Goal: Task Accomplishment & Management: Use online tool/utility

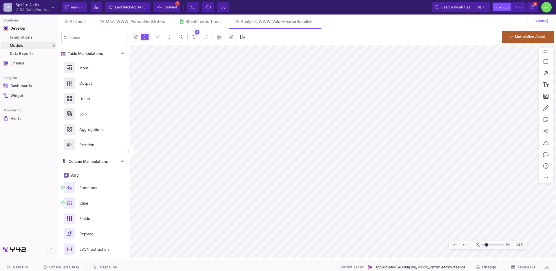
type input "-23"
click at [219, 167] on button "Delete" at bounding box center [229, 170] width 32 height 14
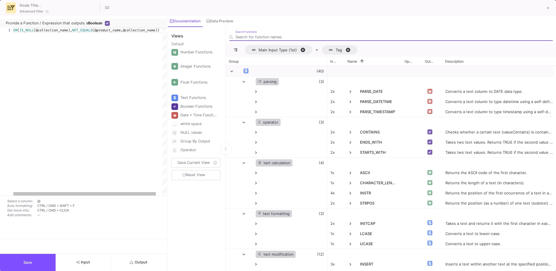
click at [46, 258] on button "Save" at bounding box center [28, 262] width 56 height 17
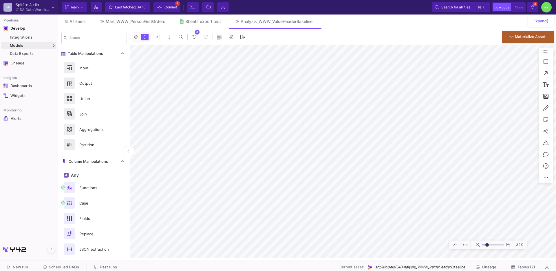
click at [168, 10] on span "Commit" at bounding box center [171, 7] width 12 height 9
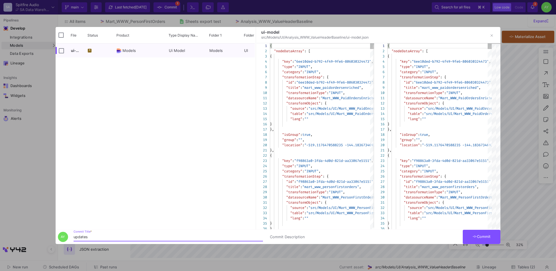
type input "updates"
click at [477, 232] on button "Commit" at bounding box center [482, 237] width 38 height 14
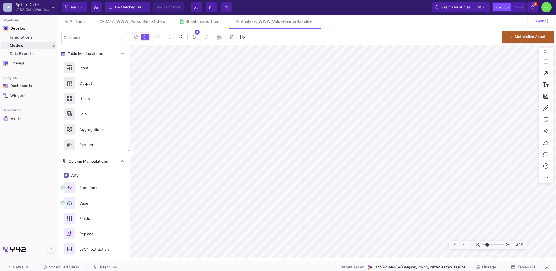
click at [108, 266] on span "Past runs" at bounding box center [108, 267] width 17 height 4
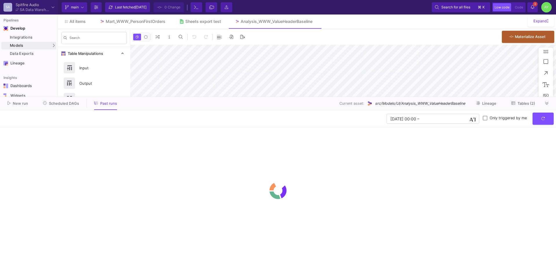
click at [75, 105] on span "Scheduled DAGs" at bounding box center [64, 103] width 30 height 4
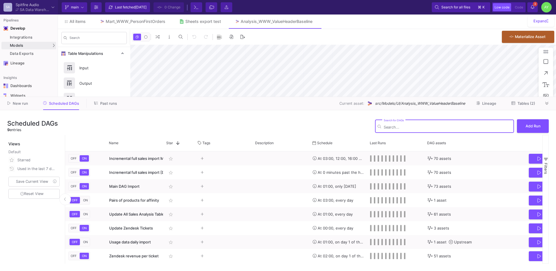
type input "-33"
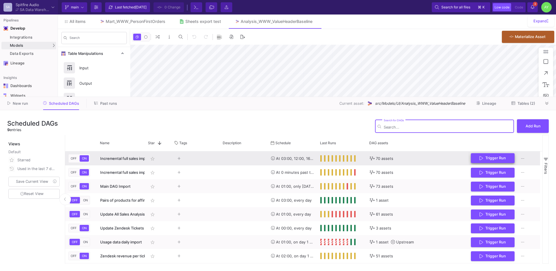
click at [496, 160] on button "Trigger Run" at bounding box center [493, 158] width 44 height 10
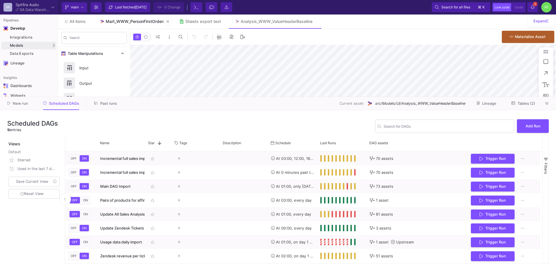
click at [135, 19] on div "Mart_WWW_PersonFirstOrders" at bounding box center [136, 21] width 60 height 5
click at [548, 103] on icon at bounding box center [547, 103] width 3 height 4
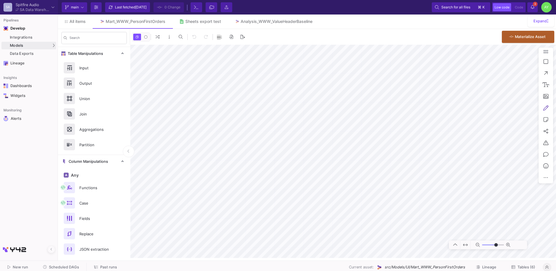
click at [550, 104] on button at bounding box center [547, 108] width 12 height 12
type input "-50"
click at [518, 111] on button at bounding box center [520, 109] width 32 height 14
click at [228, 20] on button at bounding box center [223, 21] width 9 height 9
click at [71, 23] on span "All items" at bounding box center [78, 21] width 16 height 5
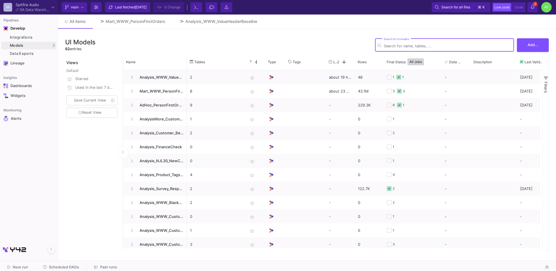
click at [404, 48] on input "Search for UI models" at bounding box center [448, 46] width 128 height 4
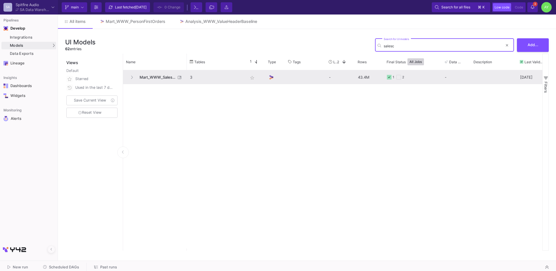
type input "salesc"
click at [162, 81] on span "Mart_WWW_SalesCredits_Enriched" at bounding box center [156, 77] width 40 height 14
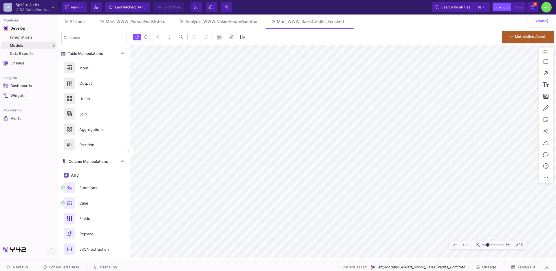
type input "-22"
click at [341, 204] on button "Delete" at bounding box center [343, 205] width 32 height 14
click at [283, 209] on button "Delete" at bounding box center [276, 207] width 32 height 14
click at [309, 170] on button "Delete" at bounding box center [309, 172] width 32 height 14
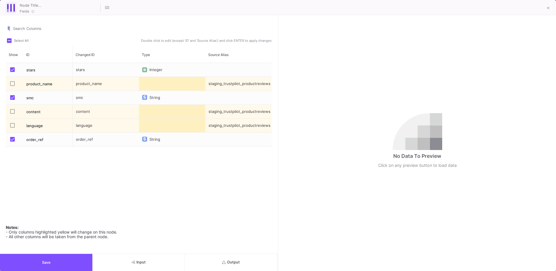
click at [236, 260] on span "Output" at bounding box center [231, 262] width 18 height 4
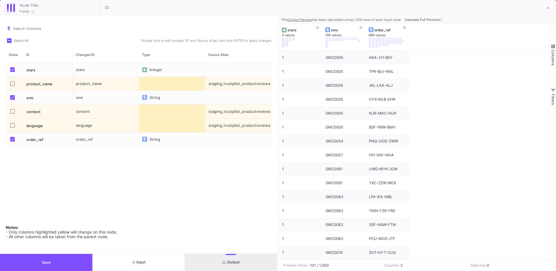
click at [54, 257] on button "Save" at bounding box center [46, 262] width 92 height 17
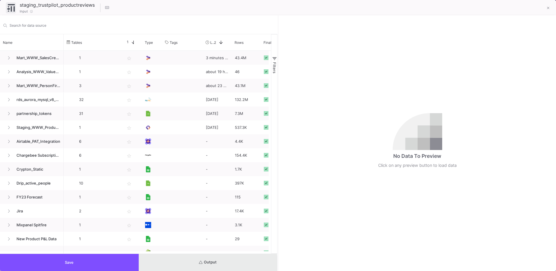
click at [196, 263] on button "Output" at bounding box center [208, 262] width 139 height 17
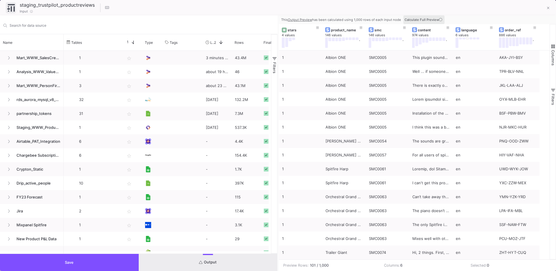
click at [431, 23] on button "Calculate Full Preview" at bounding box center [424, 19] width 41 height 9
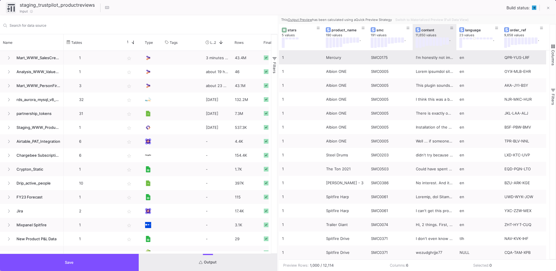
drag, startPoint x: 457, startPoint y: 48, endPoint x: 446, endPoint y: 59, distance: 16.2
click at [446, 59] on div "stars 5 values product_name 190 values . smc 191 values . content 11,650 values…" at bounding box center [414, 141] width 271 height 235
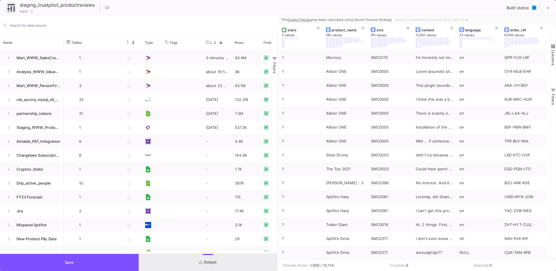
click at [101, 261] on button "Save" at bounding box center [69, 262] width 139 height 17
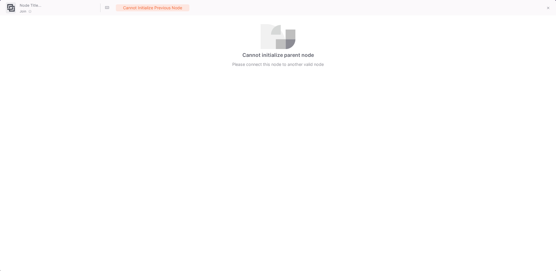
click at [548, 9] on icon at bounding box center [548, 8] width 3 height 3
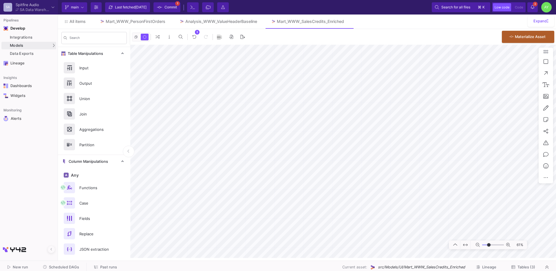
type input "-16"
click at [80, 22] on span "All items" at bounding box center [78, 21] width 16 height 5
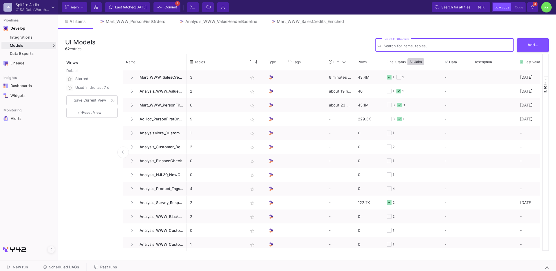
click at [405, 48] on input "Search for UI models" at bounding box center [448, 46] width 128 height 4
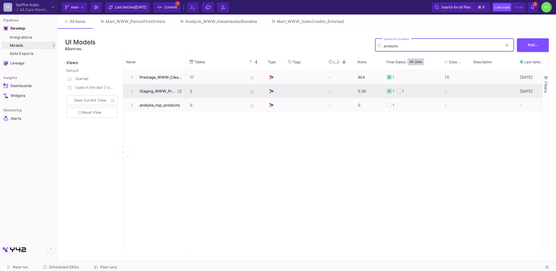
type input "products"
click at [165, 93] on span "Staging_WWW_Products" at bounding box center [156, 91] width 40 height 14
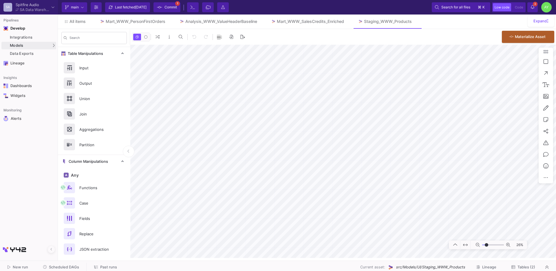
type input "-20"
click at [60, 268] on span "Scheduled DAGs" at bounding box center [64, 267] width 30 height 4
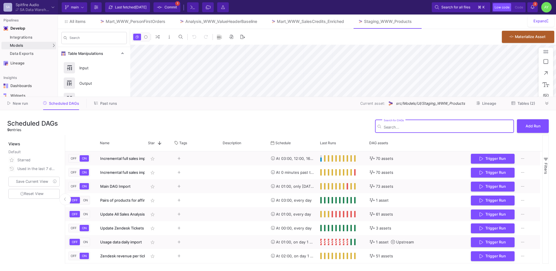
type input "-28"
click at [543, 123] on button "Add Run" at bounding box center [533, 126] width 32 height 14
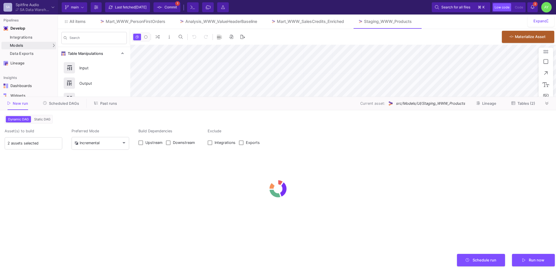
type input "0"
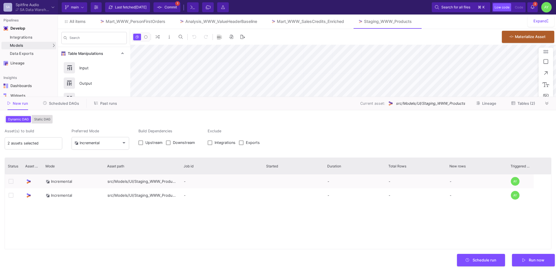
click at [43, 122] on button "Static DAG" at bounding box center [42, 119] width 19 height 6
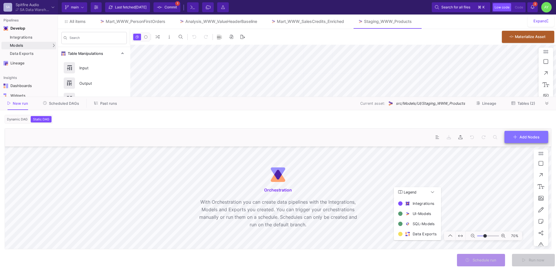
click at [519, 138] on span "Add Nodes" at bounding box center [527, 136] width 26 height 4
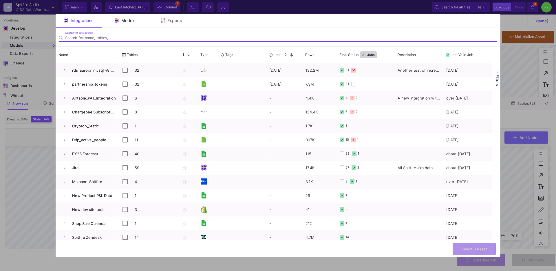
click at [116, 21] on img at bounding box center [117, 20] width 4 height 4
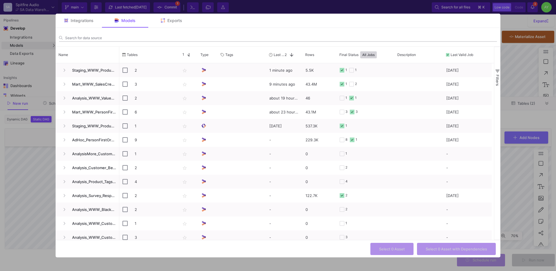
click at [99, 39] on input "Search for data source" at bounding box center [281, 38] width 432 height 4
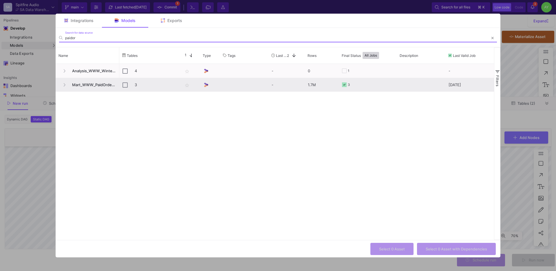
type input "paidor"
click at [93, 84] on span "Mart_WWW_PaidOrdersEnriched" at bounding box center [93, 85] width 48 height 14
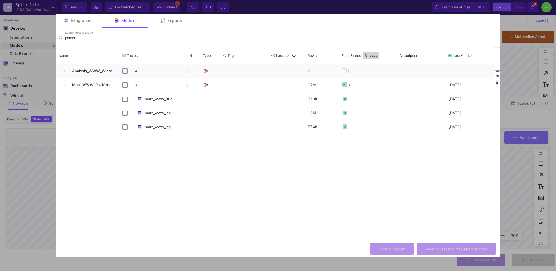
click at [216, 140] on div "4 star_border - 0 1 - 3 star_border - 1.7M 3 [DATE] mart_www_90day_cumulative_s…" at bounding box center [306, 152] width 375 height 176
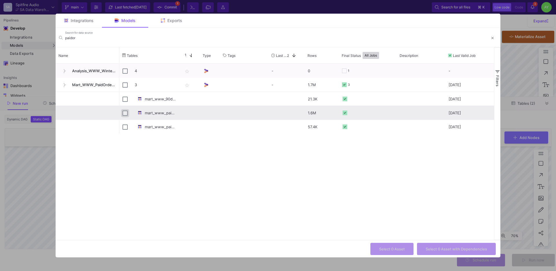
click at [124, 114] on input "Press Space to toggle row selection (unchecked)" at bounding box center [125, 112] width 5 height 5
checkbox input "true"
checkbox input "false"
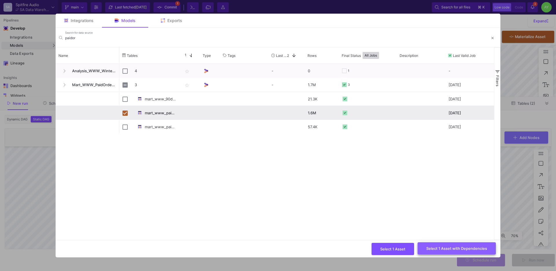
click at [446, 248] on span "Select 1 Asset with Dependencies" at bounding box center [457, 248] width 61 height 4
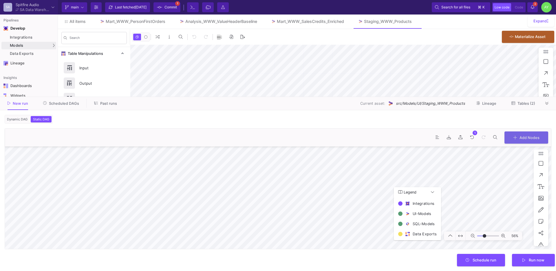
type input "-12"
click at [544, 104] on button at bounding box center [547, 103] width 9 height 9
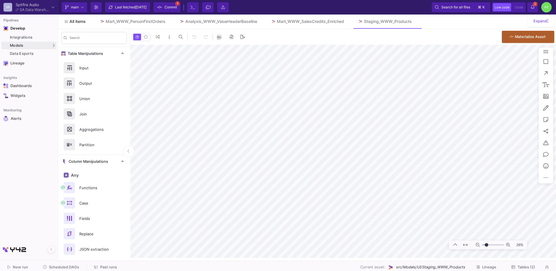
click at [76, 21] on span "All items" at bounding box center [78, 21] width 16 height 5
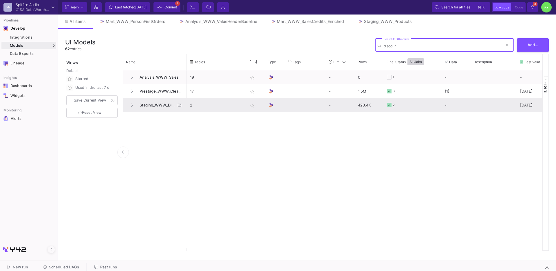
type input "discoun"
click at [159, 106] on span "Staging_WWW_DiscountCodes" at bounding box center [156, 105] width 40 height 14
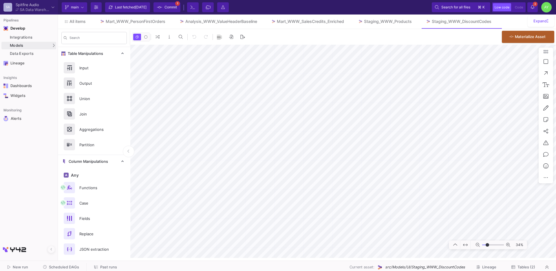
type input "-30"
click at [499, 23] on button at bounding box center [494, 21] width 9 height 9
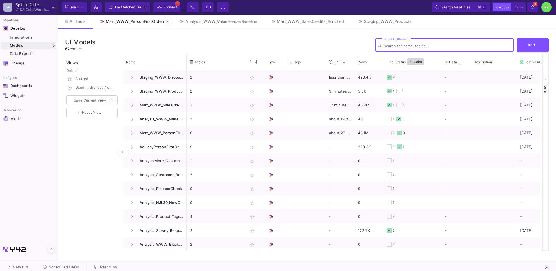
click at [143, 23] on div "Mart_WWW_PersonFirstOrders" at bounding box center [136, 21] width 60 height 5
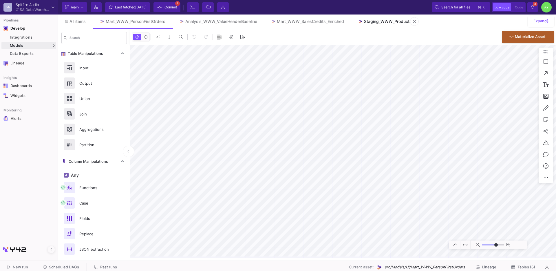
click at [388, 19] on div "Staging_WWW_Products" at bounding box center [388, 21] width 48 height 5
type input "-28"
click at [319, 28] on link "Mart_WWW_SalesCredits_Enriched" at bounding box center [307, 21] width 87 height 14
click at [261, 23] on icon at bounding box center [260, 21] width 3 height 4
type input "-14"
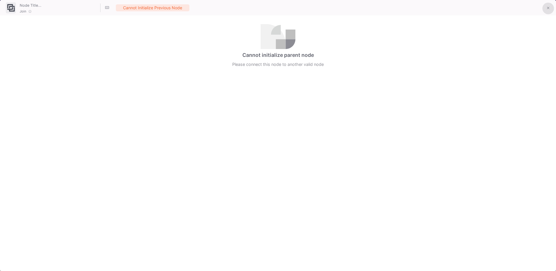
click at [548, 7] on icon at bounding box center [548, 8] width 3 height 4
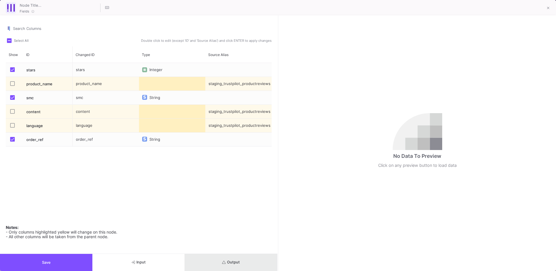
click at [211, 255] on button "Output" at bounding box center [231, 262] width 92 height 17
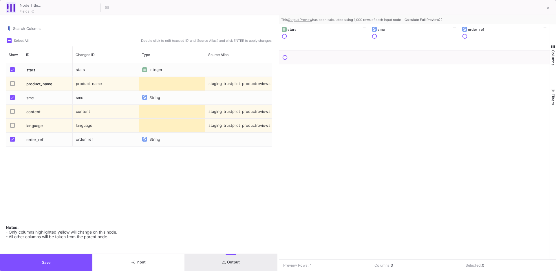
click at [432, 17] on button "Calculate Full Preview" at bounding box center [424, 19] width 41 height 9
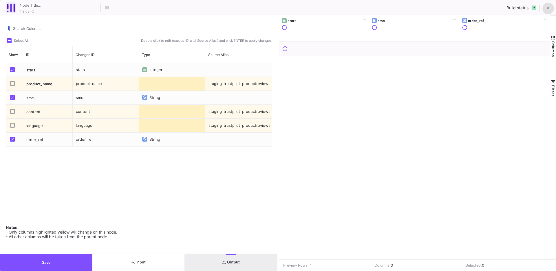
click at [553, 10] on button at bounding box center [549, 9] width 12 height 12
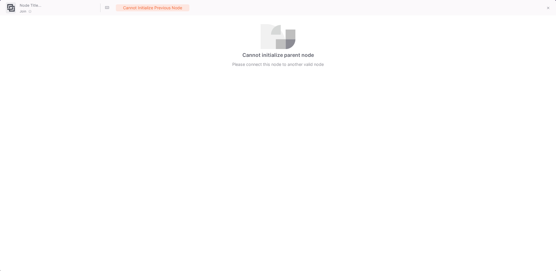
click at [546, 11] on button at bounding box center [549, 9] width 12 height 12
click at [545, 12] on button at bounding box center [549, 9] width 12 height 12
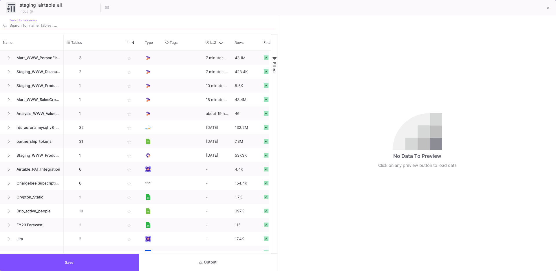
click at [215, 261] on span "Output" at bounding box center [208, 262] width 18 height 4
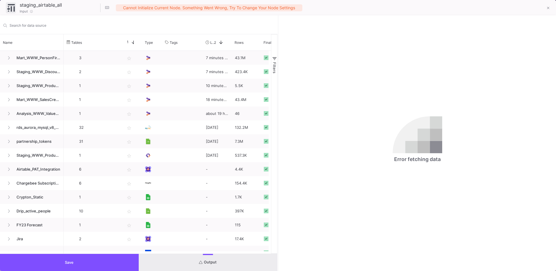
click at [548, 6] on icon at bounding box center [548, 8] width 3 height 4
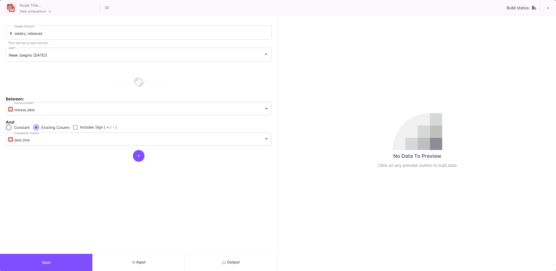
click at [247, 260] on button "Output" at bounding box center [231, 262] width 92 height 17
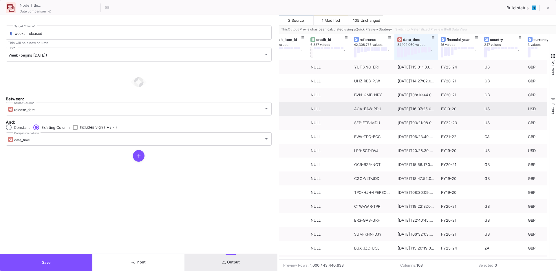
click at [76, 258] on button "Save" at bounding box center [46, 262] width 92 height 17
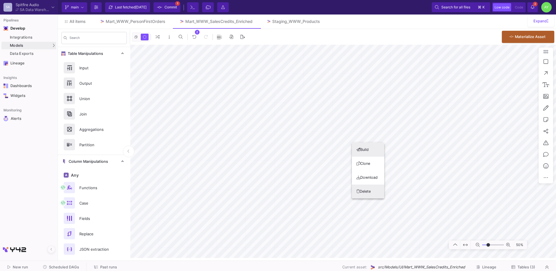
click at [362, 192] on button "Delete" at bounding box center [368, 191] width 32 height 14
click at [342, 168] on button "Delete" at bounding box center [349, 167] width 32 height 14
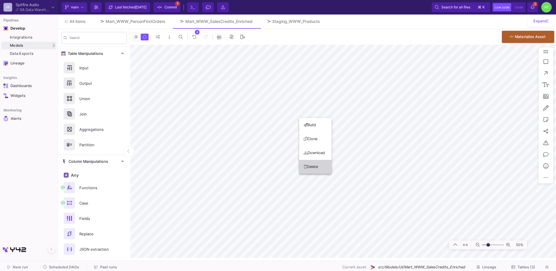
click at [312, 165] on button "Delete" at bounding box center [315, 167] width 32 height 14
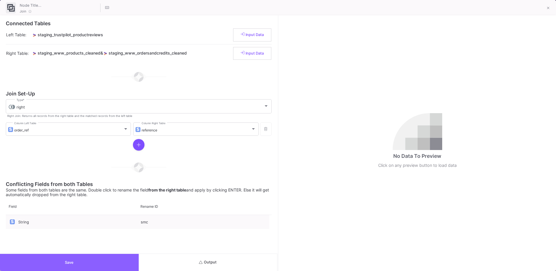
click at [56, 256] on button "Save" at bounding box center [69, 262] width 139 height 17
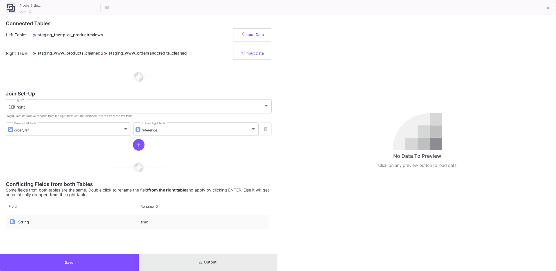
click at [244, 260] on button "Output" at bounding box center [208, 262] width 139 height 17
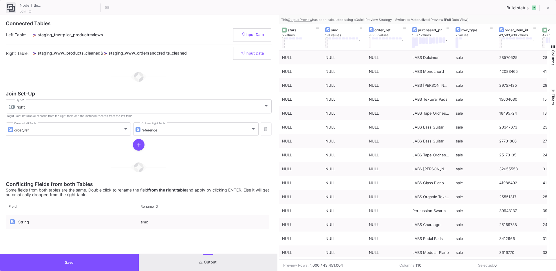
click at [75, 260] on button "Save" at bounding box center [69, 262] width 139 height 17
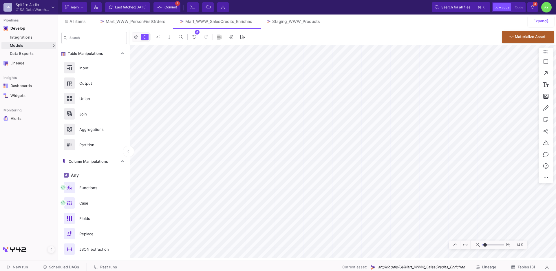
type input "-46"
click at [288, 24] on link "Staging_WWW_Products" at bounding box center [294, 21] width 68 height 14
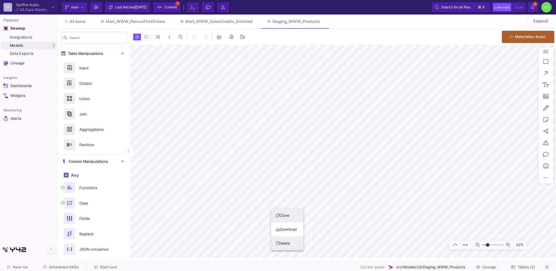
click at [284, 239] on button "Delete" at bounding box center [287, 243] width 32 height 14
click at [388, 254] on button "Delete" at bounding box center [385, 250] width 32 height 14
click at [416, 184] on button at bounding box center [413, 184] width 12 height 12
click at [271, 256] on button "Delete" at bounding box center [276, 260] width 32 height 14
click at [239, 253] on button "Delete" at bounding box center [241, 251] width 32 height 14
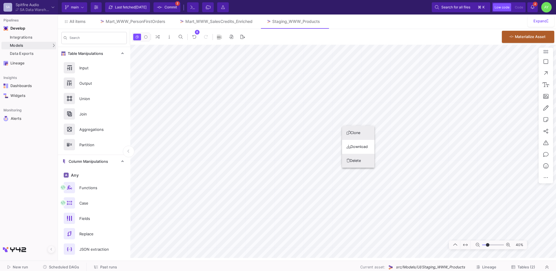
click at [354, 159] on button "Delete" at bounding box center [358, 161] width 32 height 14
type input "-24"
click at [165, 4] on span "Commit" at bounding box center [167, 7] width 20 height 9
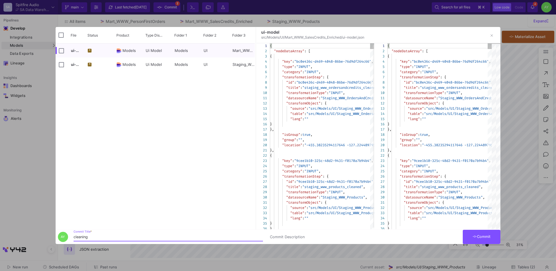
type input "cleaning"
click at [494, 240] on button "Commit" at bounding box center [482, 237] width 38 height 14
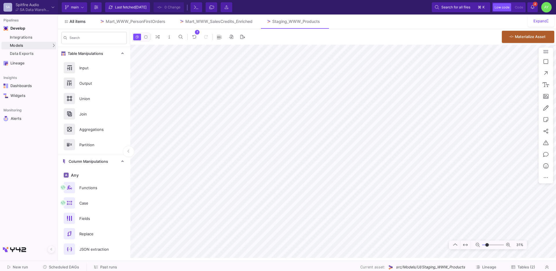
click at [80, 22] on span "All items" at bounding box center [78, 21] width 16 height 5
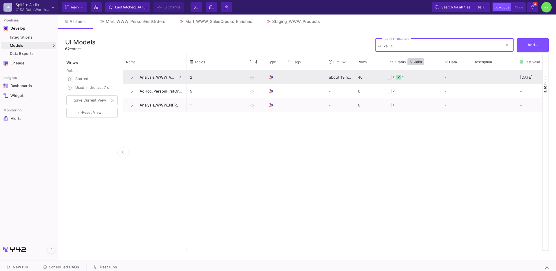
type input "value"
click at [159, 78] on span "Analysis_WWW_ValueHeaderBaseline" at bounding box center [156, 77] width 40 height 14
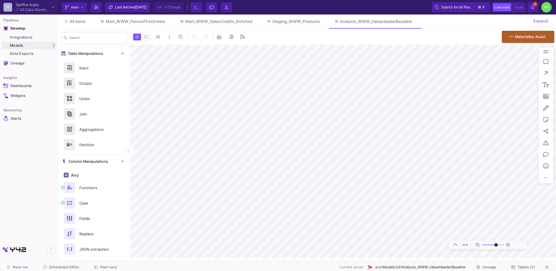
type input "-33"
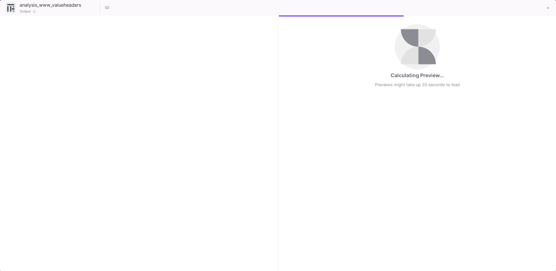
checkbox input "true"
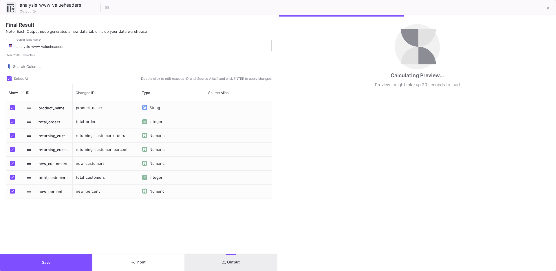
click at [238, 262] on span "Output" at bounding box center [231, 262] width 18 height 4
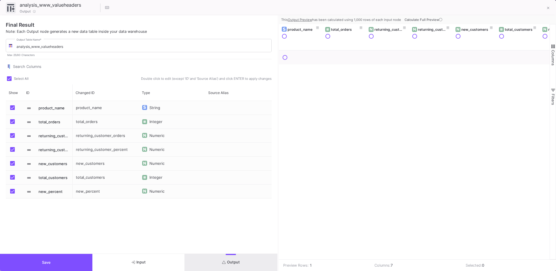
click at [428, 20] on span "Calculate Full Preview" at bounding box center [424, 20] width 39 height 4
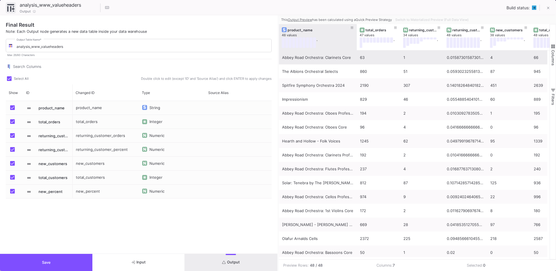
drag, startPoint x: 322, startPoint y: 47, endPoint x: 358, endPoint y: 52, distance: 36.5
click at [358, 52] on div "product_name 48 values . total_orders 47 values . returning_customer_orders 34 …" at bounding box center [414, 141] width 271 height 235
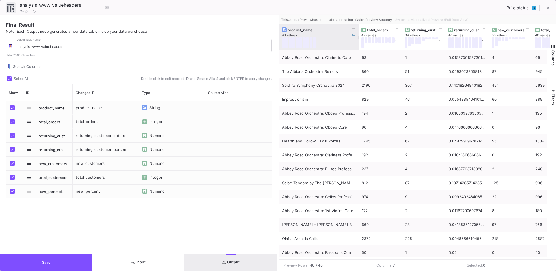
click at [305, 28] on div "product_name" at bounding box center [320, 30] width 65 height 4
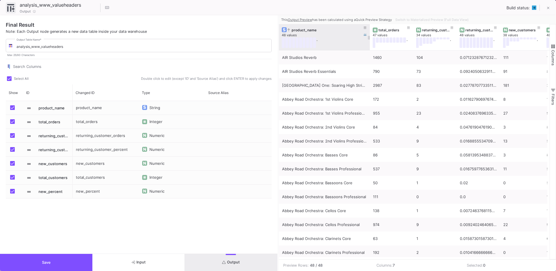
drag, startPoint x: 358, startPoint y: 48, endPoint x: 376, endPoint y: 49, distance: 18.3
click at [371, 49] on div at bounding box center [370, 37] width 2 height 26
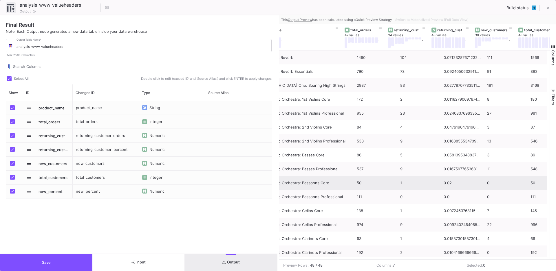
scroll to position [0, 41]
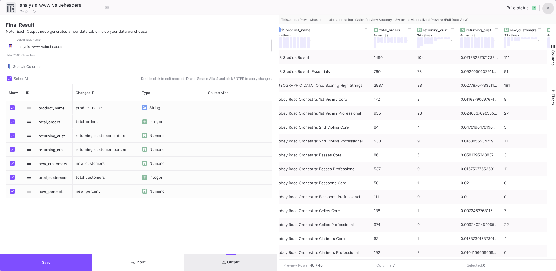
click at [550, 7] on button at bounding box center [549, 9] width 12 height 12
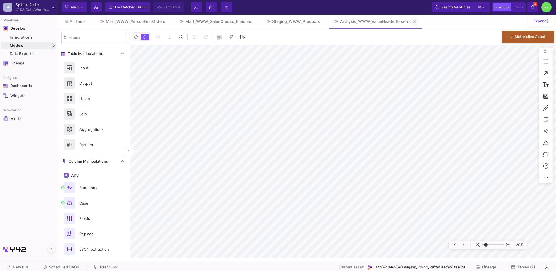
click at [416, 20] on icon at bounding box center [415, 21] width 3 height 4
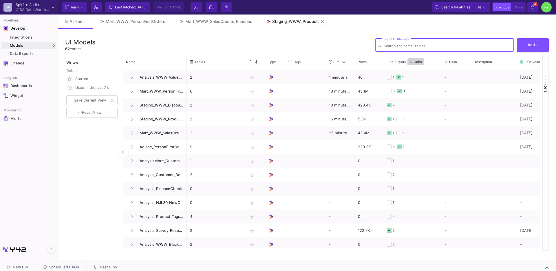
click at [296, 19] on div "Staging_WWW_Products" at bounding box center [296, 21] width 48 height 5
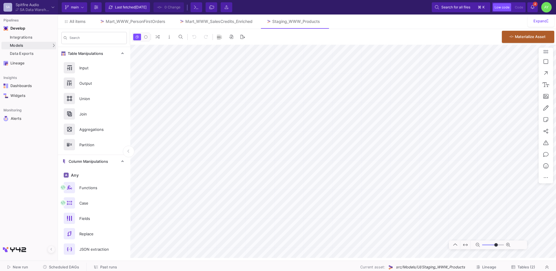
type input "-28"
click at [168, 23] on icon at bounding box center [168, 21] width 3 height 4
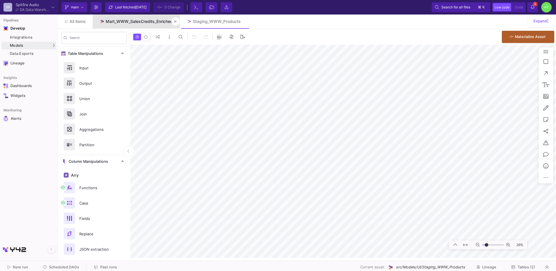
click at [148, 21] on div "Mart_WWW_SalesCredits_Enriched" at bounding box center [139, 21] width 67 height 5
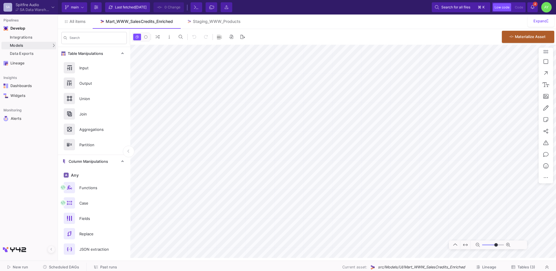
type input "-50"
click at [60, 266] on span "Scheduled DAGs" at bounding box center [64, 267] width 30 height 4
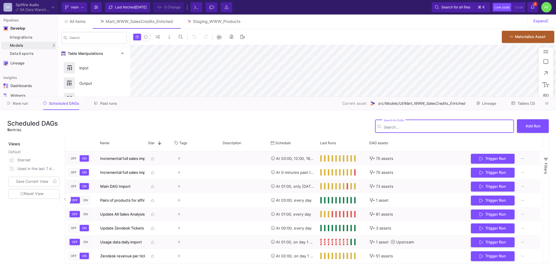
click at [107, 104] on span "Past runs" at bounding box center [108, 103] width 17 height 4
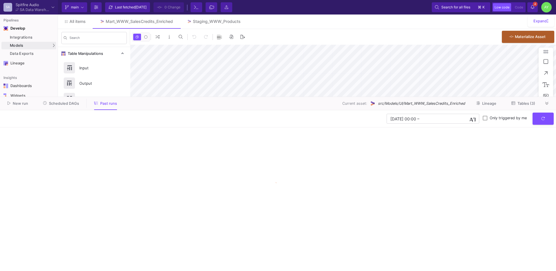
click at [65, 107] on button "Scheduled DAGs" at bounding box center [61, 103] width 50 height 9
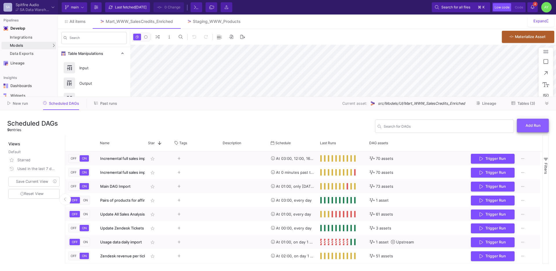
click at [527, 128] on button "Add Run" at bounding box center [533, 126] width 32 height 14
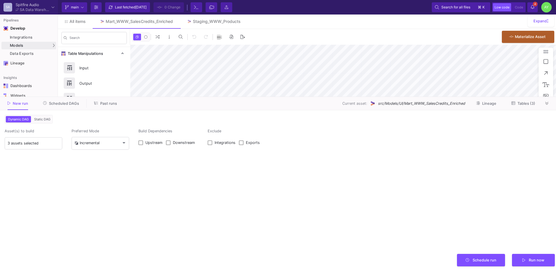
type input "0"
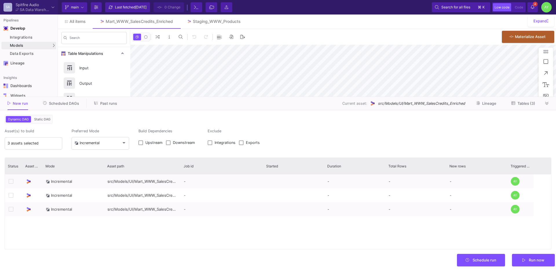
click at [37, 120] on span "Static DAG" at bounding box center [42, 119] width 19 height 4
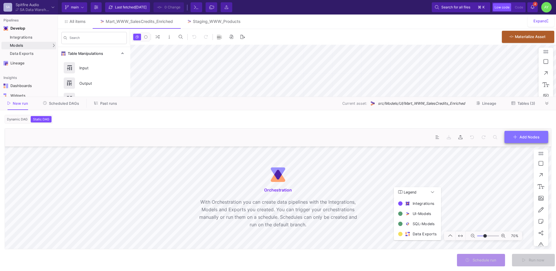
click at [526, 134] on span "Add Nodes" at bounding box center [530, 136] width 20 height 4
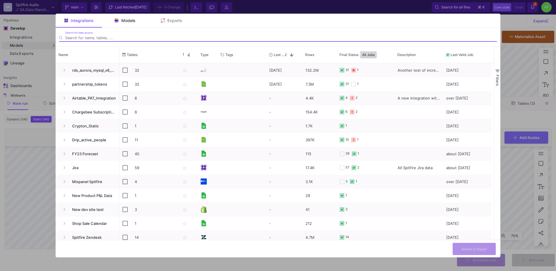
click at [132, 24] on div "Models" at bounding box center [125, 21] width 46 height 14
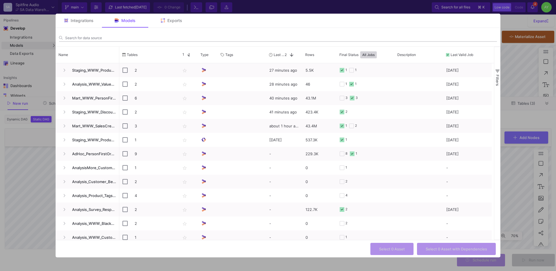
click at [101, 38] on input "Search for data source" at bounding box center [281, 38] width 432 height 4
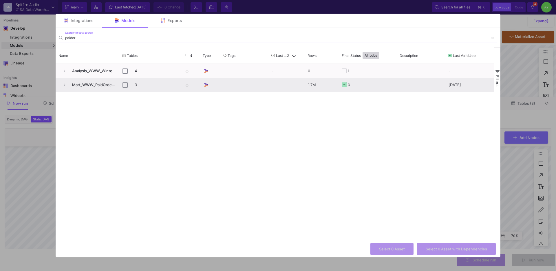
type input "paidor"
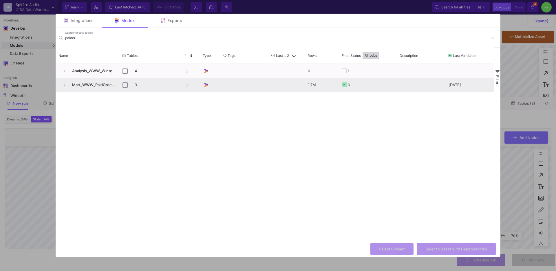
click at [87, 85] on span "Mart_WWW_PaidOrdersEnriched" at bounding box center [93, 85] width 48 height 14
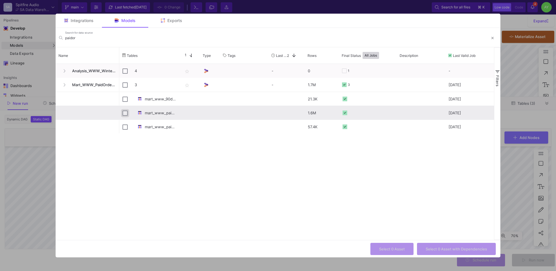
click at [127, 114] on input "Press Space to toggle row selection (unchecked)" at bounding box center [125, 112] width 5 height 5
checkbox input "true"
checkbox input "false"
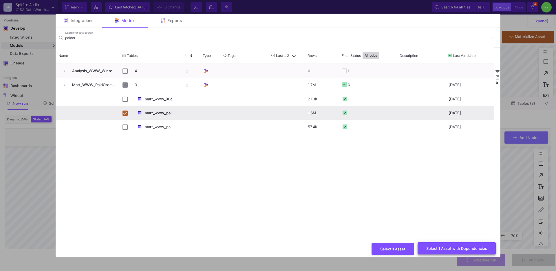
click at [459, 250] on span "Select 1 Asset with Dependencies" at bounding box center [457, 248] width 61 height 4
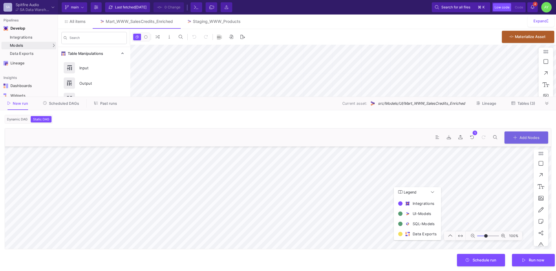
type input "-26"
click at [547, 101] on fa-icon at bounding box center [547, 103] width 3 height 4
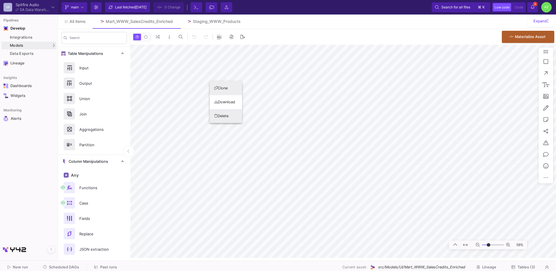
click at [226, 121] on button "Delete" at bounding box center [226, 116] width 32 height 14
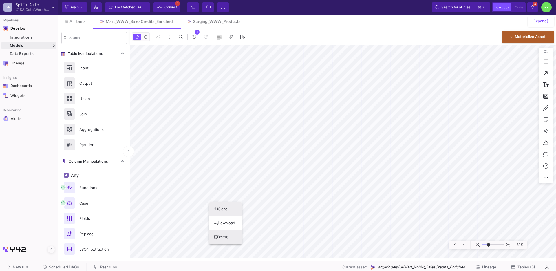
click at [223, 239] on button "Delete" at bounding box center [226, 237] width 32 height 14
type input "-18"
click at [222, 94] on textarea "Generate weeks_released column On the day this order was made, how long had the…" at bounding box center [224, 89] width 35 height 15
click at [229, 94] on textarea "Generate weeks_released column On the day this order was made, how long had the…" at bounding box center [224, 89] width 35 height 15
drag, startPoint x: 229, startPoint y: 94, endPoint x: 208, endPoint y: 84, distance: 23.3
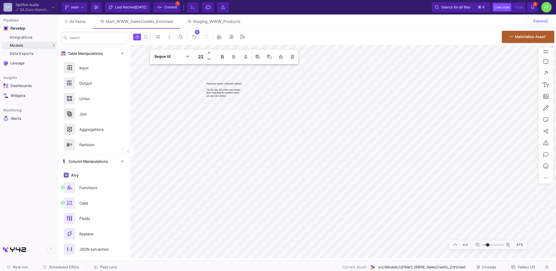
click at [208, 84] on textarea "Generate weeks_released column On the day this order was made, how long had the…" at bounding box center [224, 89] width 35 height 15
type textarea "Added logic for RTO licence typu"
type textarea "Added logic for RTO licence type"
type input "-25"
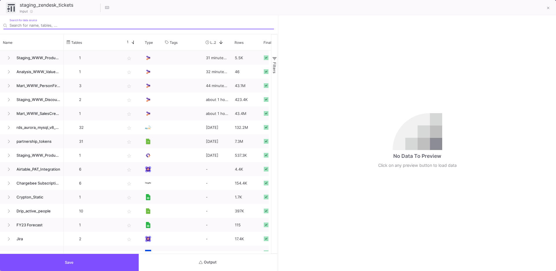
click at [53, 259] on button "Save" at bounding box center [69, 262] width 139 height 17
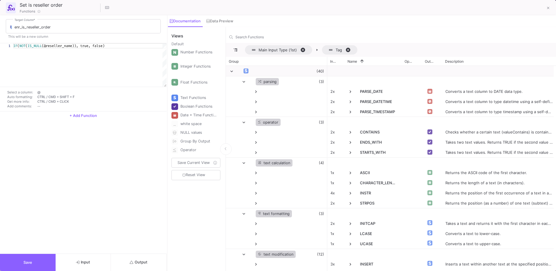
click at [28, 262] on span "Save" at bounding box center [27, 262] width 9 height 4
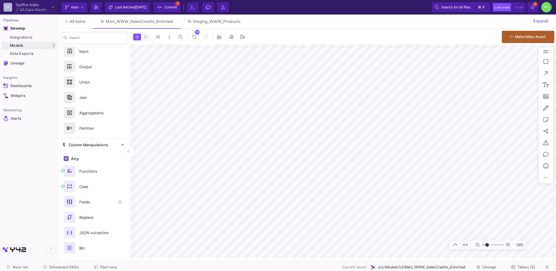
scroll to position [15, 0]
click at [71, 20] on span "All items" at bounding box center [78, 21] width 16 height 5
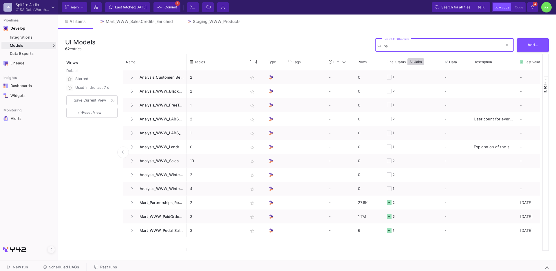
type input "paid"
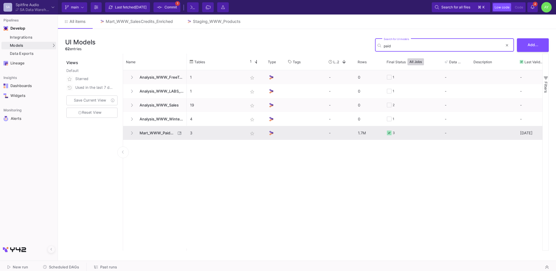
type input "paid"
click at [141, 137] on span "Mart_WWW_PaidOrdersEnriched" at bounding box center [156, 133] width 40 height 14
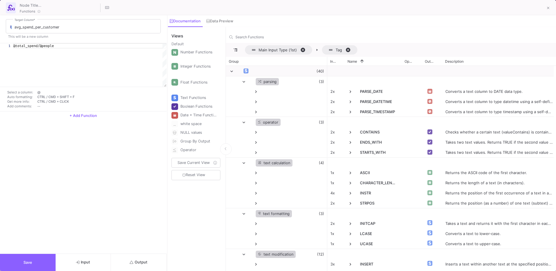
click at [38, 262] on button "Save" at bounding box center [28, 262] width 56 height 17
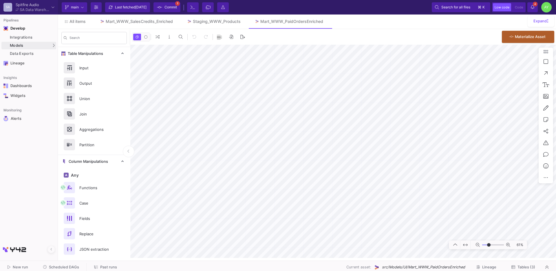
type input "-13"
click at [217, 19] on div "Staging_WWW_Products" at bounding box center [217, 21] width 48 height 5
drag, startPoint x: 156, startPoint y: 22, endPoint x: 217, endPoint y: 25, distance: 60.7
type input "-23"
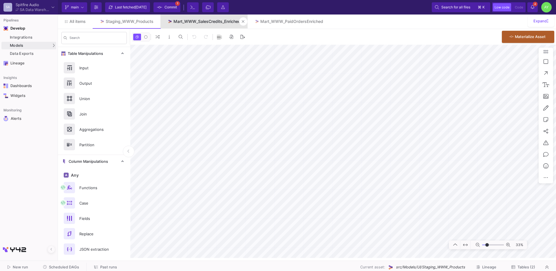
click at [203, 21] on div "Mart_WWW_SalesCredits_Enriched" at bounding box center [207, 21] width 67 height 5
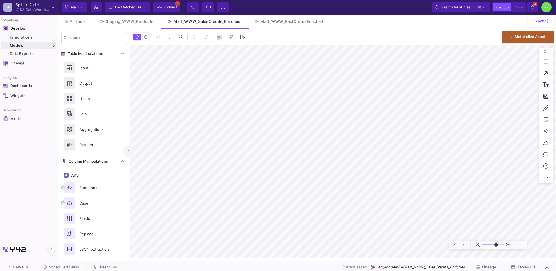
type input "-50"
click at [282, 23] on div "Mart_WWW_PaidOrdersEnriched" at bounding box center [292, 21] width 63 height 5
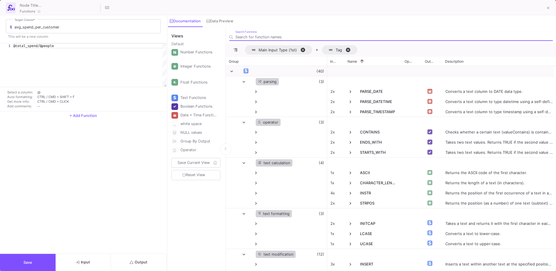
click at [132, 263] on icon "submit" at bounding box center [132, 262] width 4 height 4
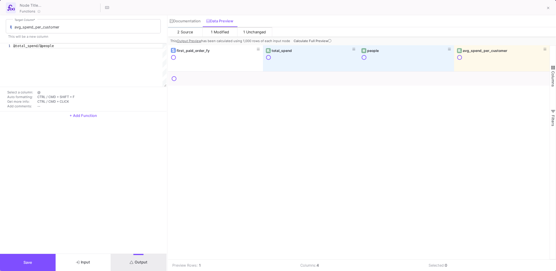
click at [308, 42] on span "Calculate Full Preview" at bounding box center [313, 41] width 39 height 4
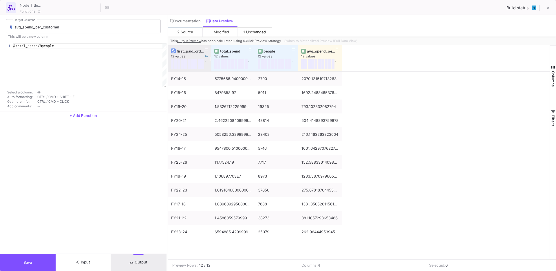
click at [185, 52] on div "first_paid_order_fy" at bounding box center [191, 51] width 29 height 4
click at [309, 41] on span "Switch to Materialized Preview (Full Data View)" at bounding box center [321, 41] width 73 height 4
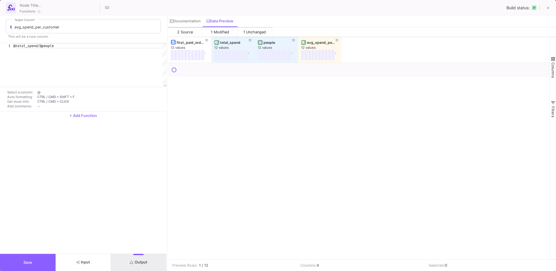
click at [30, 263] on span "Save" at bounding box center [27, 262] width 9 height 4
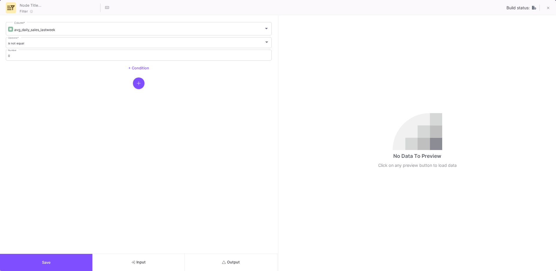
click at [222, 258] on button "Output" at bounding box center [231, 262] width 92 height 17
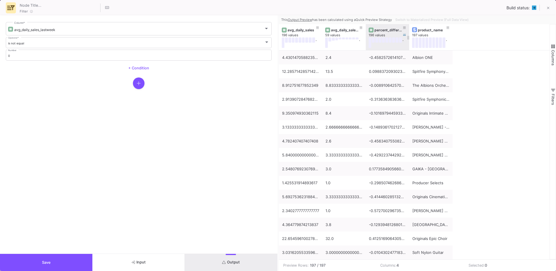
click at [380, 32] on div "percent_difference" at bounding box center [388, 30] width 38 height 6
click at [373, 29] on div at bounding box center [371, 30] width 5 height 5
click at [388, 29] on div "percent_difference" at bounding box center [389, 30] width 29 height 4
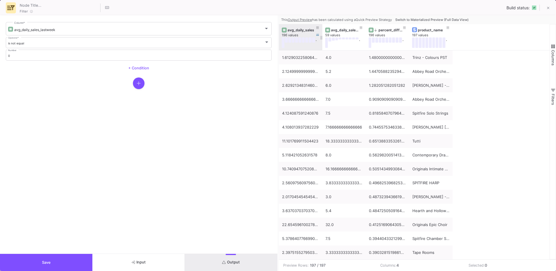
drag, startPoint x: 322, startPoint y: 46, endPoint x: 304, endPoint y: 46, distance: 17.4
click at [304, 46] on div "avg_daily_sales 196 values ." at bounding box center [300, 37] width 43 height 26
click at [447, 17] on button "Switch to Materialized Preview (Full Data View)" at bounding box center [432, 19] width 76 height 9
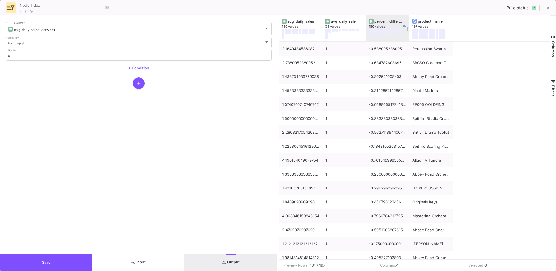
click at [389, 22] on div "percent_difference" at bounding box center [389, 21] width 29 height 4
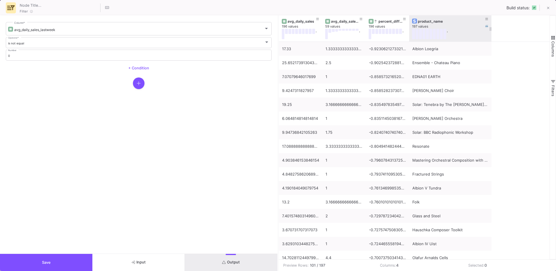
drag, startPoint x: 452, startPoint y: 40, endPoint x: 491, endPoint y: 39, distance: 38.8
click at [491, 39] on div at bounding box center [492, 28] width 2 height 26
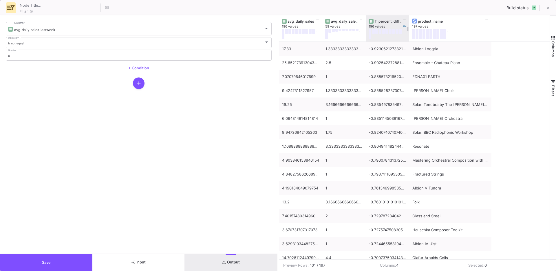
click at [381, 22] on div "percent_difference" at bounding box center [389, 21] width 29 height 4
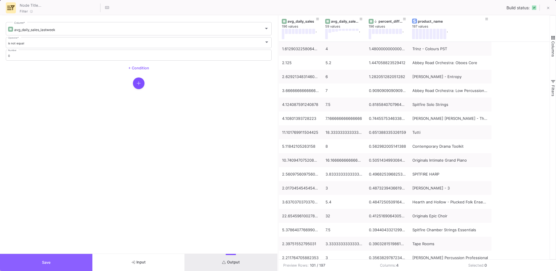
click at [42, 257] on button "Save" at bounding box center [46, 262] width 92 height 17
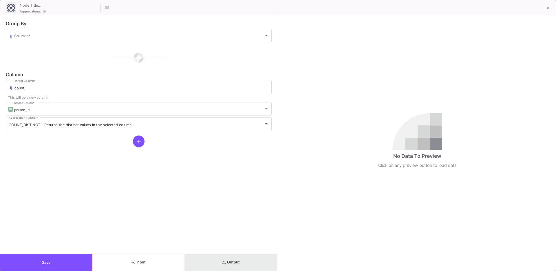
click at [246, 264] on button "Output" at bounding box center [231, 262] width 92 height 17
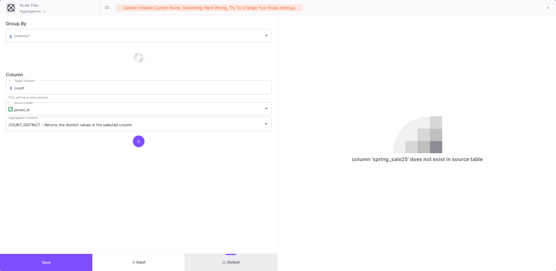
click at [52, 255] on button "Save" at bounding box center [46, 262] width 92 height 17
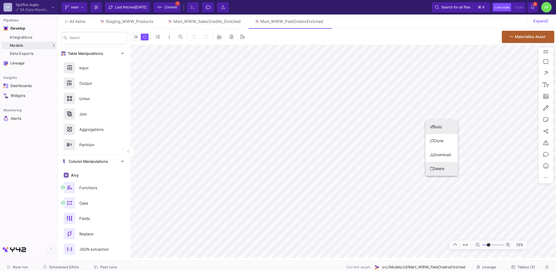
click at [439, 170] on button "Delete" at bounding box center [442, 169] width 32 height 14
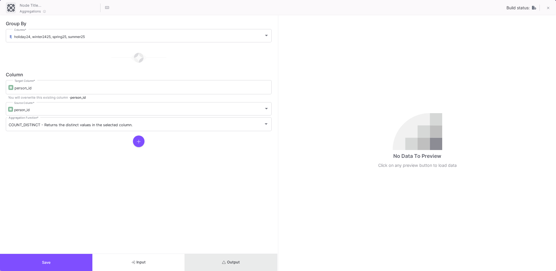
click at [229, 261] on span "Output" at bounding box center [231, 262] width 18 height 4
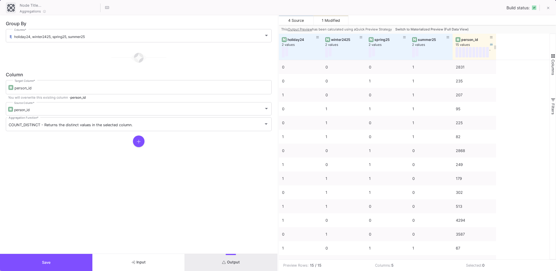
click at [466, 37] on div "person_id" at bounding box center [476, 39] width 29 height 4
click at [469, 39] on div "person_id" at bounding box center [476, 39] width 29 height 4
click at [446, 27] on span "Switch to Materialized Preview (Full Data View)" at bounding box center [432, 29] width 73 height 4
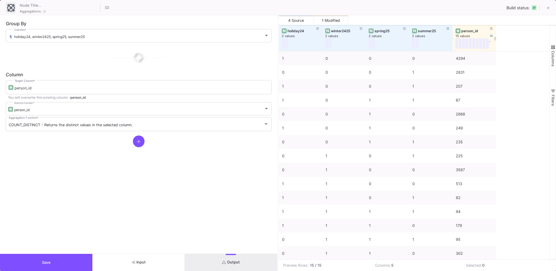
click at [462, 31] on div "person_id" at bounding box center [476, 31] width 29 height 4
click at [462, 31] on icon at bounding box center [463, 30] width 2 height 3
click at [36, 256] on button "Save" at bounding box center [46, 262] width 92 height 17
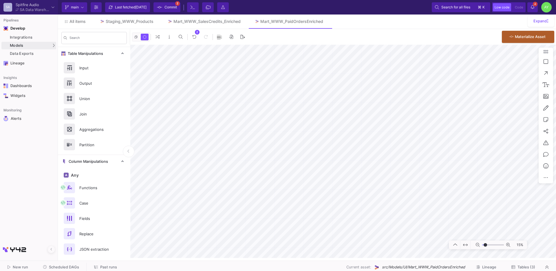
click at [465, 245] on icon at bounding box center [465, 244] width 5 height 2
type input "-41"
click at [133, 21] on div "Staging_WWW_Products" at bounding box center [130, 21] width 48 height 5
type input "-28"
click at [51, 266] on span "Scheduled DAGs" at bounding box center [64, 267] width 30 height 4
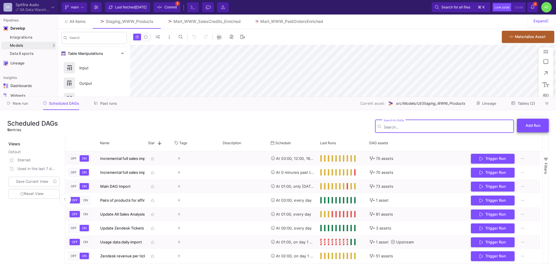
click at [533, 132] on button "Add Run" at bounding box center [533, 126] width 32 height 14
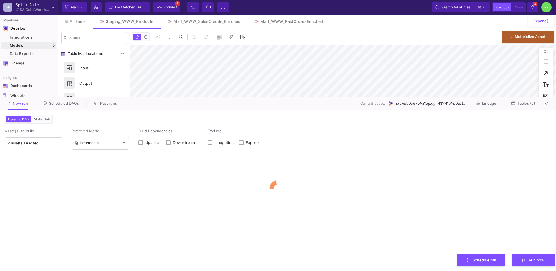
type input "0"
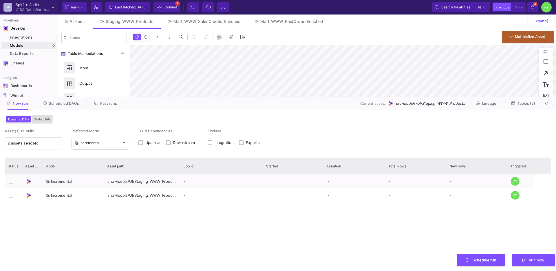
click at [41, 119] on span "Static DAG" at bounding box center [42, 119] width 19 height 4
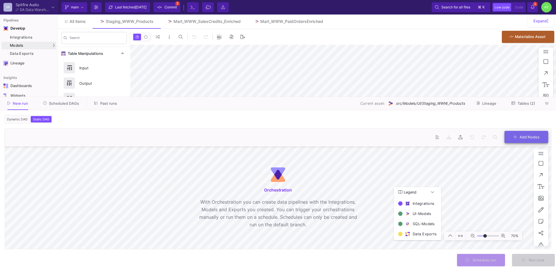
click at [521, 139] on button "Add Nodes" at bounding box center [527, 137] width 44 height 12
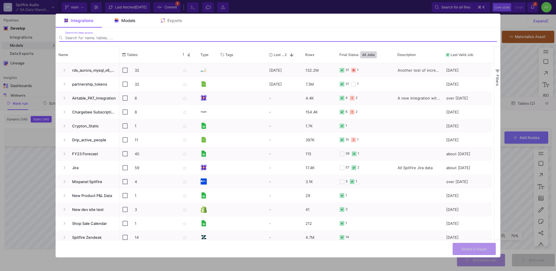
click at [126, 18] on span "Models" at bounding box center [128, 20] width 14 height 5
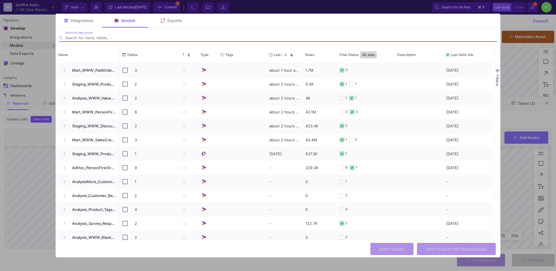
click at [101, 37] on input "Search for data source" at bounding box center [281, 38] width 432 height 4
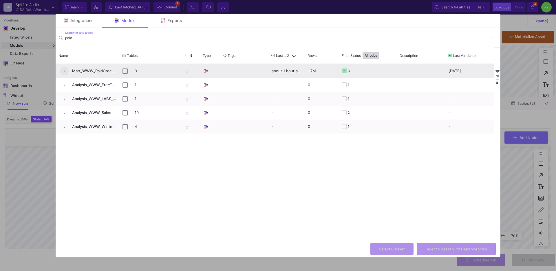
type input "paid"
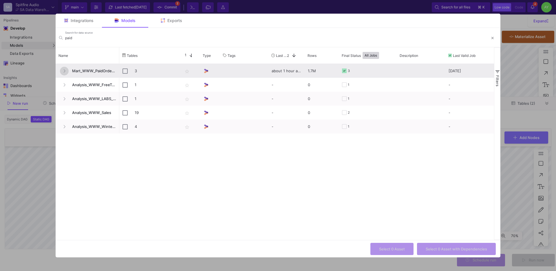
click at [64, 69] on icon "Press SPACE to select this row." at bounding box center [64, 71] width 2 height 4
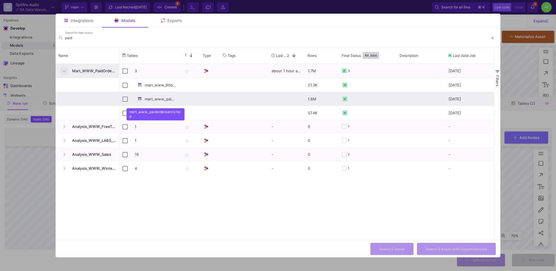
click at [159, 98] on div "mart_www_paidordersenriched" at bounding box center [156, 99] width 42 height 14
checkbox input "false"
checkbox input "true"
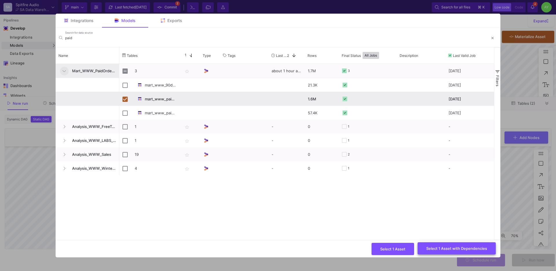
click at [454, 249] on span "Select 1 Asset with Dependencies" at bounding box center [457, 248] width 61 height 4
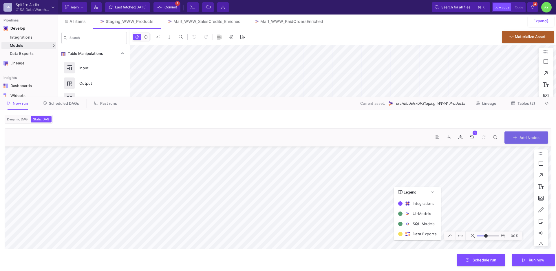
type input "-25"
click at [278, 22] on div "Mart_WWW_PaidOrdersEnriched" at bounding box center [292, 21] width 63 height 5
click at [548, 103] on icon at bounding box center [547, 103] width 3 height 4
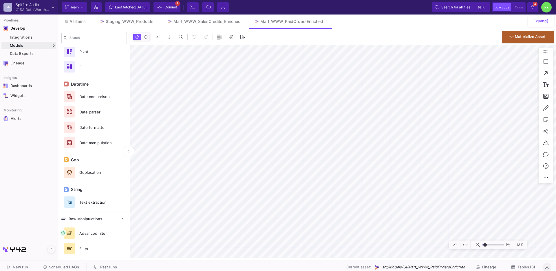
scroll to position [275, 0]
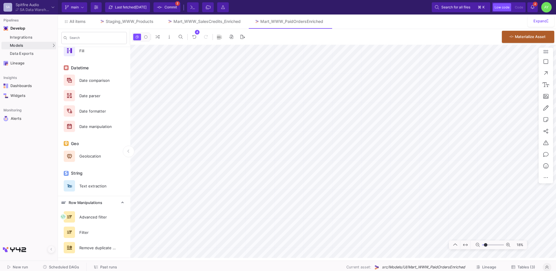
click at [468, 244] on button at bounding box center [466, 244] width 10 height 9
type input "-41"
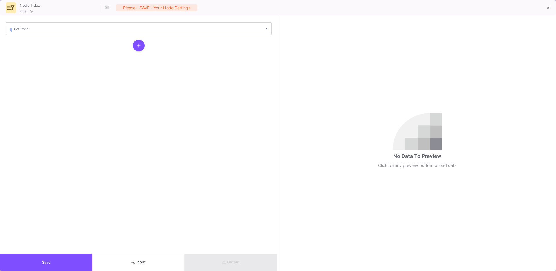
click at [65, 32] on div "Column *" at bounding box center [141, 28] width 255 height 14
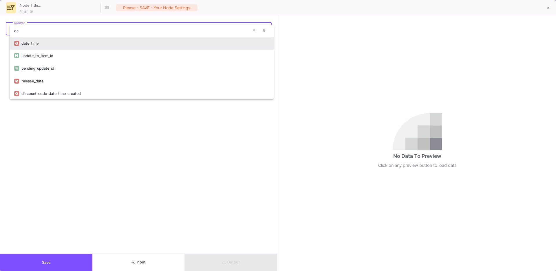
type input "da"
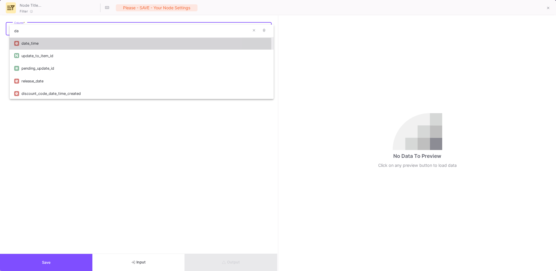
click at [36, 45] on div "date_time" at bounding box center [145, 43] width 248 height 12
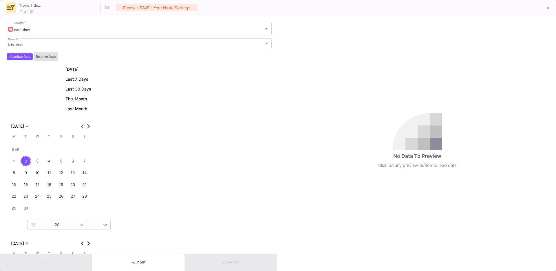
click at [49, 55] on span "Relative Date" at bounding box center [46, 56] width 22 height 4
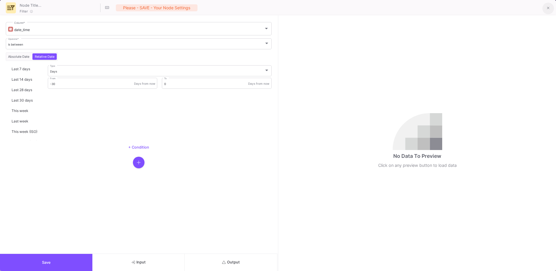
click at [549, 8] on icon at bounding box center [548, 8] width 3 height 4
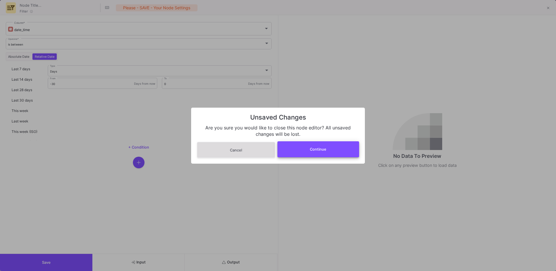
click at [323, 150] on span "Continue" at bounding box center [318, 149] width 17 height 4
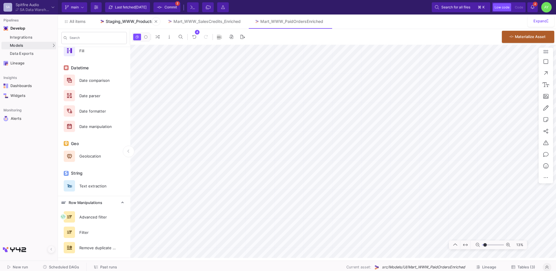
click at [117, 22] on div "Staging_WWW_Products" at bounding box center [130, 21] width 48 height 5
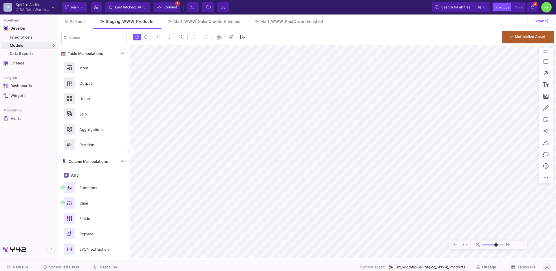
type input "-28"
click at [65, 266] on span "Scheduled DAGs" at bounding box center [64, 267] width 30 height 4
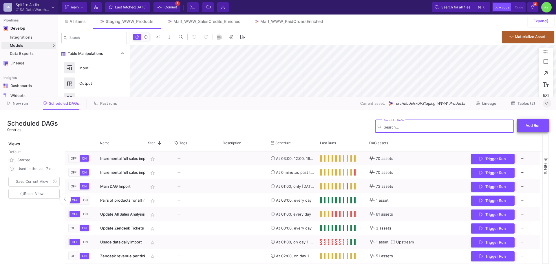
click at [526, 130] on button "Add Run" at bounding box center [533, 126] width 32 height 14
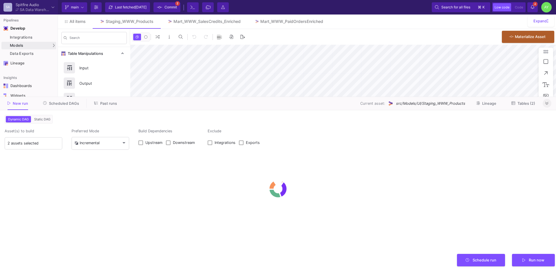
type input "0"
click at [46, 122] on button "Static DAG" at bounding box center [42, 119] width 19 height 6
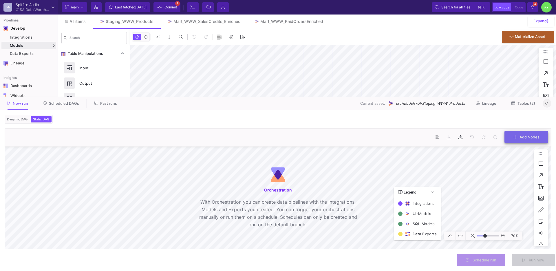
click at [524, 136] on span "Add Nodes" at bounding box center [530, 136] width 20 height 4
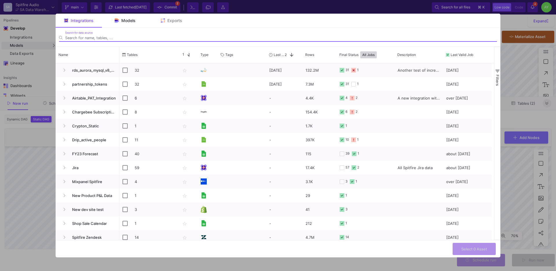
click at [127, 26] on div "Models" at bounding box center [125, 21] width 46 height 14
click at [100, 37] on input "Search for data source" at bounding box center [281, 38] width 432 height 4
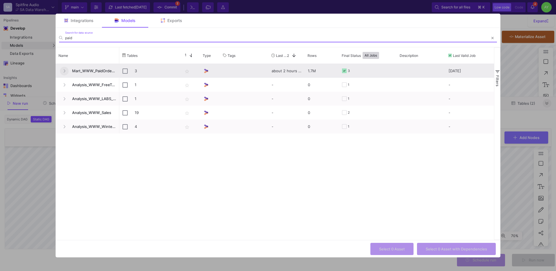
type input "paid"
click at [65, 71] on icon "Press SPACE to select this row." at bounding box center [65, 70] width 2 height 3
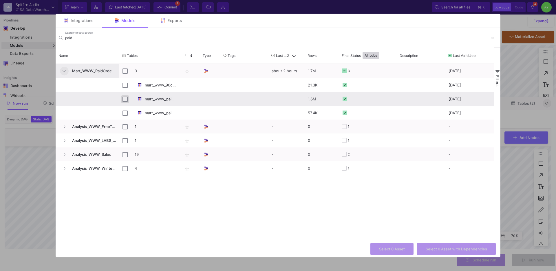
click at [127, 100] on input "Press Space to toggle row selection (unchecked)" at bounding box center [125, 99] width 5 height 5
checkbox input "true"
checkbox input "false"
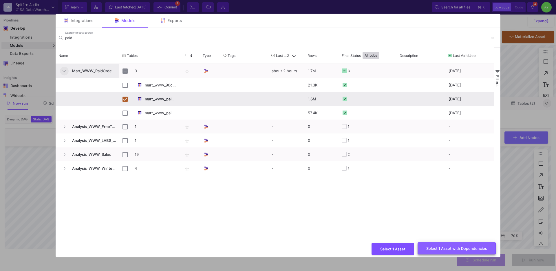
click at [437, 249] on span "Select 1 Asset with Dependencies" at bounding box center [457, 248] width 61 height 4
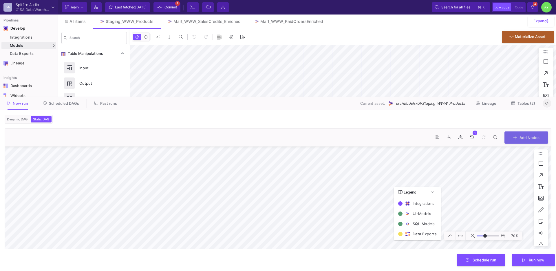
type input "-25"
click at [547, 105] on fa-icon at bounding box center [547, 103] width 3 height 4
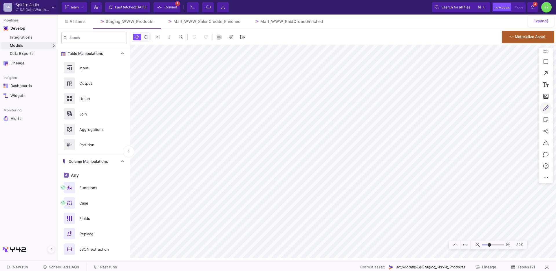
type input "-8"
click at [205, 24] on link "Mart_WWW_SalesCredits_Enriched" at bounding box center [204, 21] width 87 height 14
type input "-28"
click at [279, 22] on div "Mart_WWW_PaidOrdersEnriched" at bounding box center [292, 21] width 63 height 5
click at [468, 244] on icon at bounding box center [465, 244] width 5 height 2
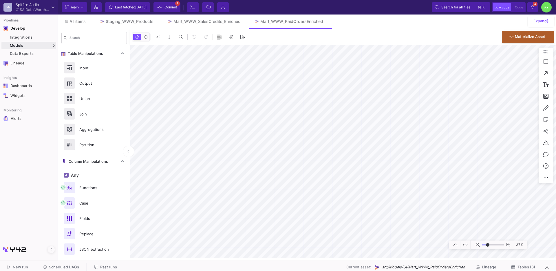
type input "-25"
click at [22, 39] on div "Integrations" at bounding box center [32, 37] width 45 height 5
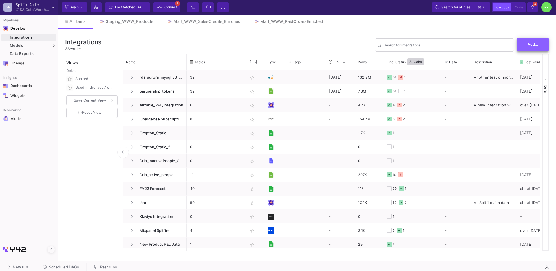
click at [538, 48] on button "Add..." at bounding box center [533, 45] width 32 height 14
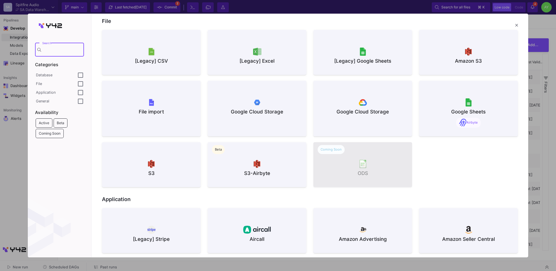
scroll to position [330, 0]
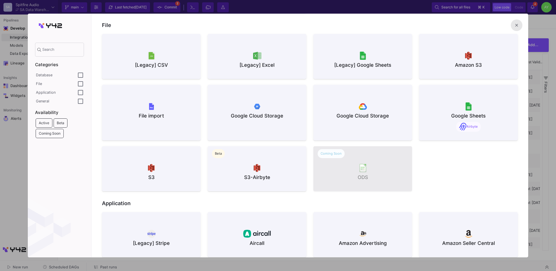
click at [518, 26] on mat-icon "close" at bounding box center [517, 25] width 7 height 7
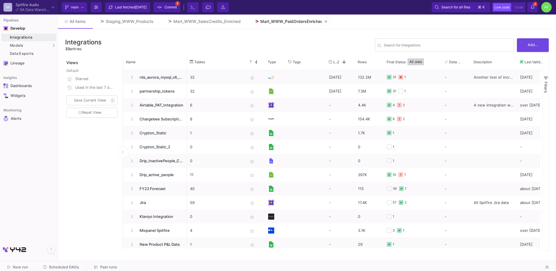
click at [284, 22] on div "Mart_WWW_PaidOrdersEnriched" at bounding box center [292, 21] width 63 height 5
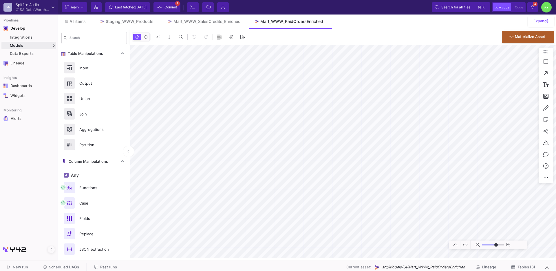
type input "-41"
